Goal: Information Seeking & Learning: Learn about a topic

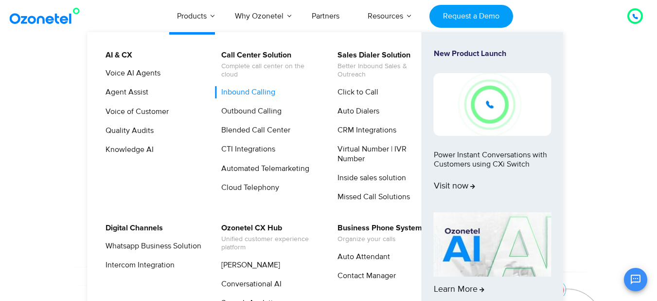
click at [241, 93] on link "Inbound Calling" at bounding box center [246, 92] width 62 height 12
